Goal: Find specific page/section: Find specific page/section

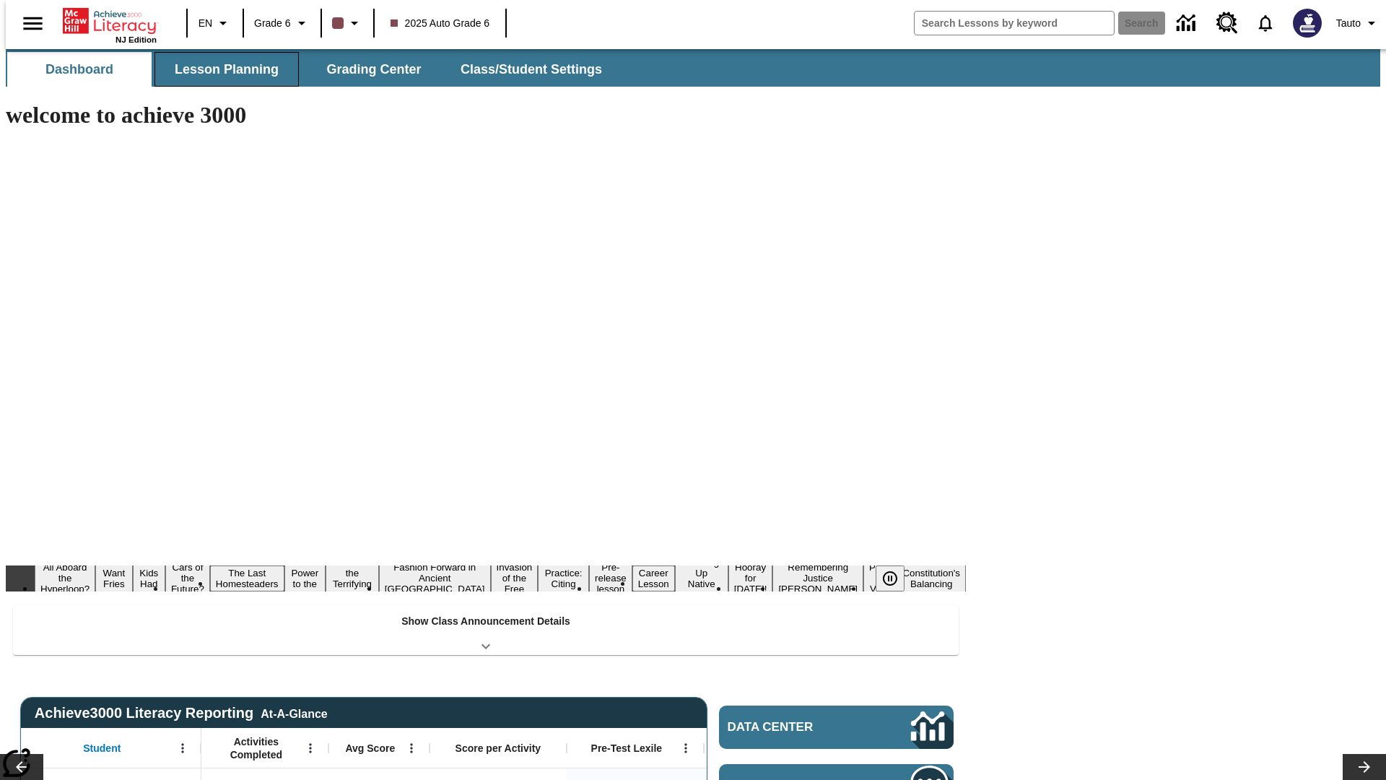
click at [221, 69] on button "Lesson Planning" at bounding box center [227, 69] width 144 height 35
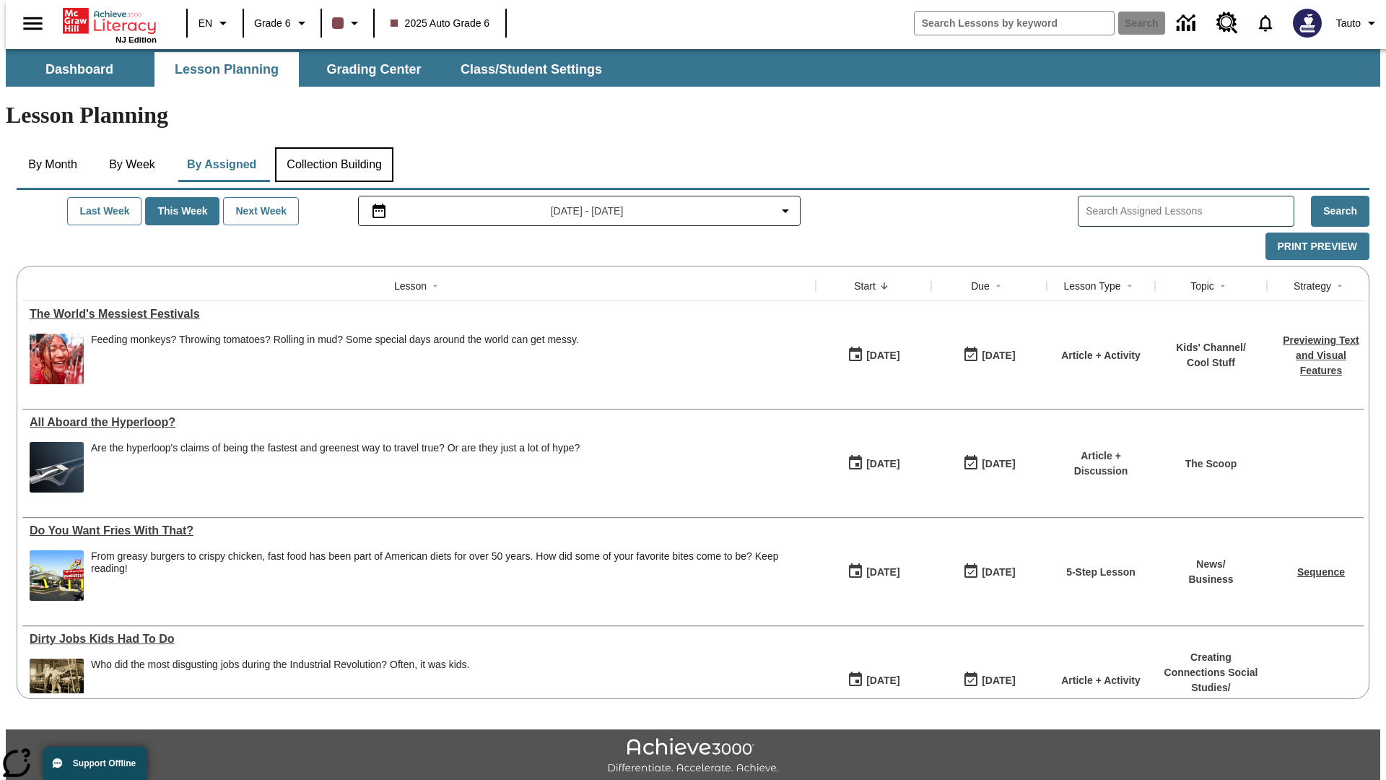
click at [334, 147] on button "Collection Building" at bounding box center [334, 164] width 118 height 35
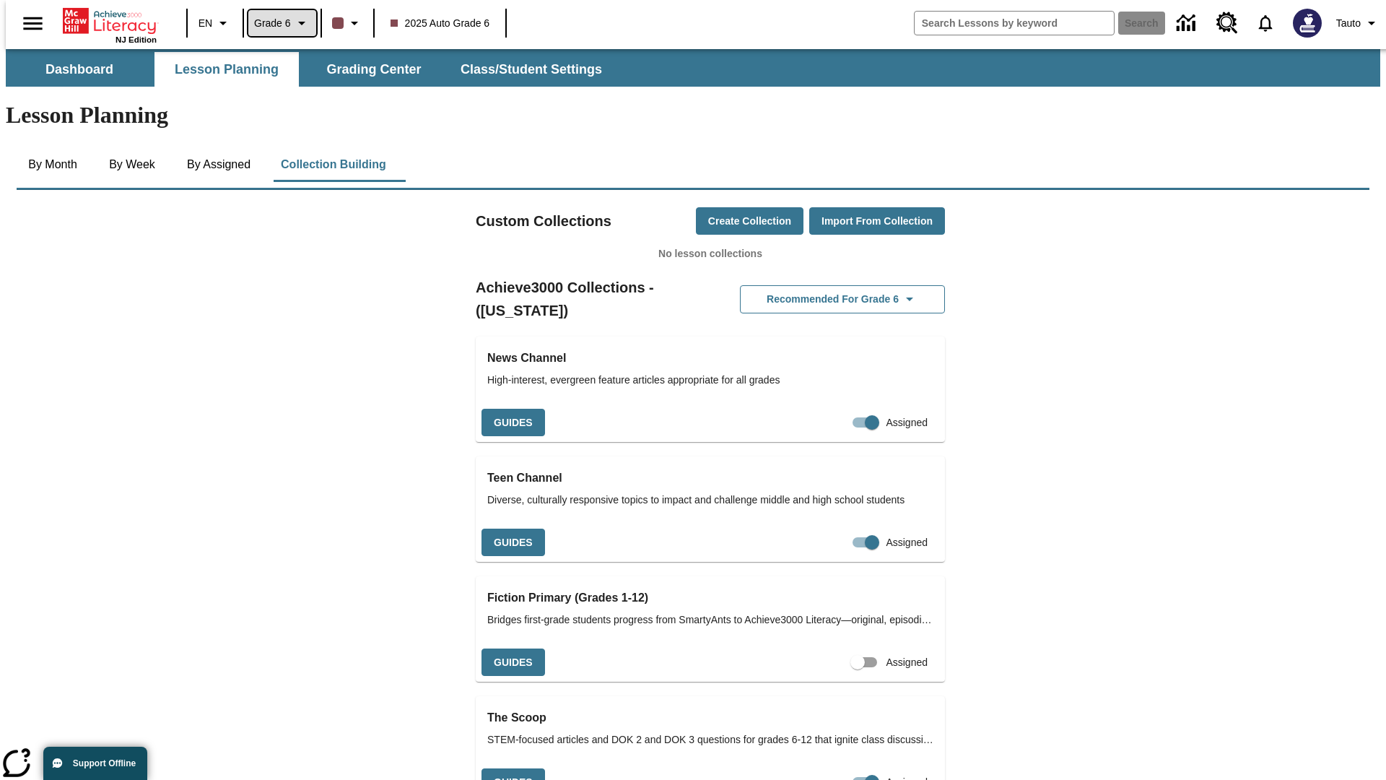
click at [277, 23] on span "Grade 6" at bounding box center [272, 23] width 37 height 15
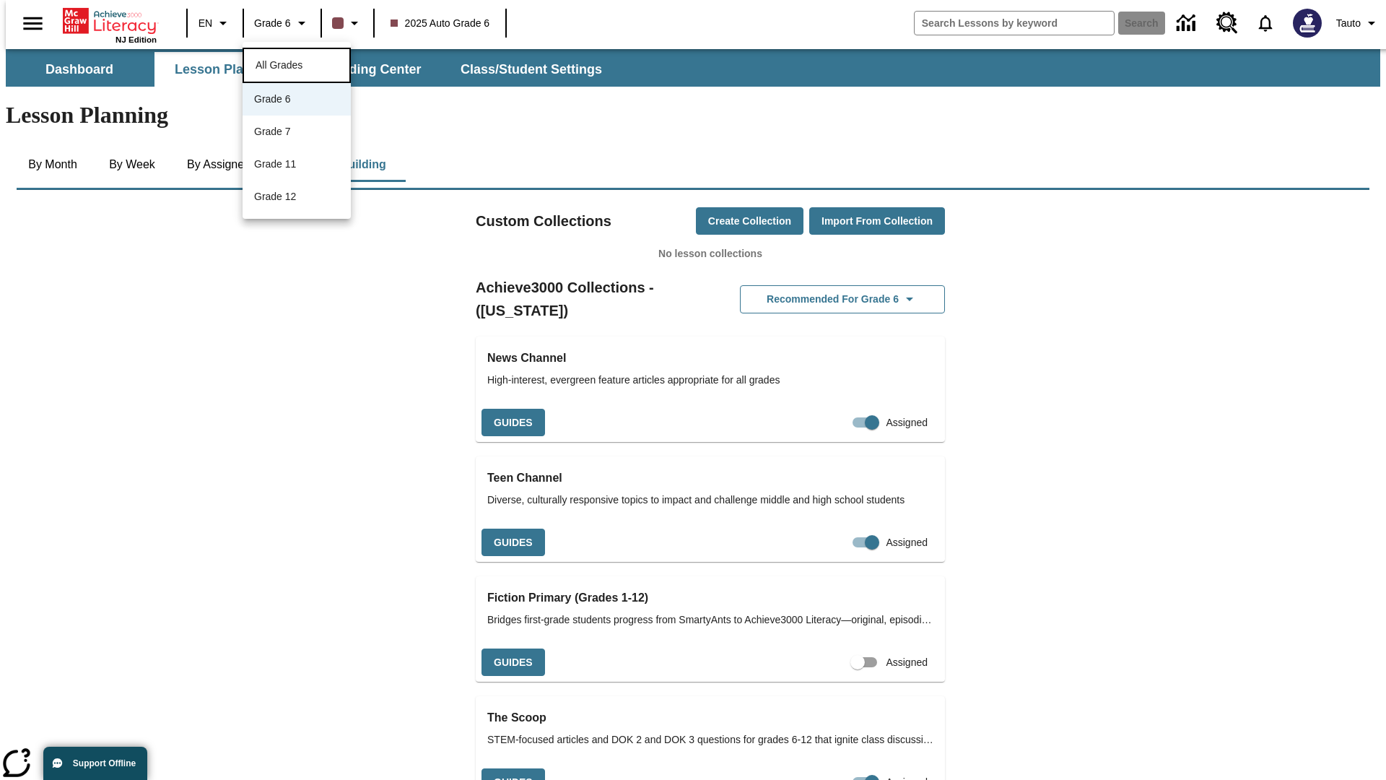
click at [297, 64] on span "All Grades" at bounding box center [279, 65] width 47 height 12
